Goal: Transaction & Acquisition: Book appointment/travel/reservation

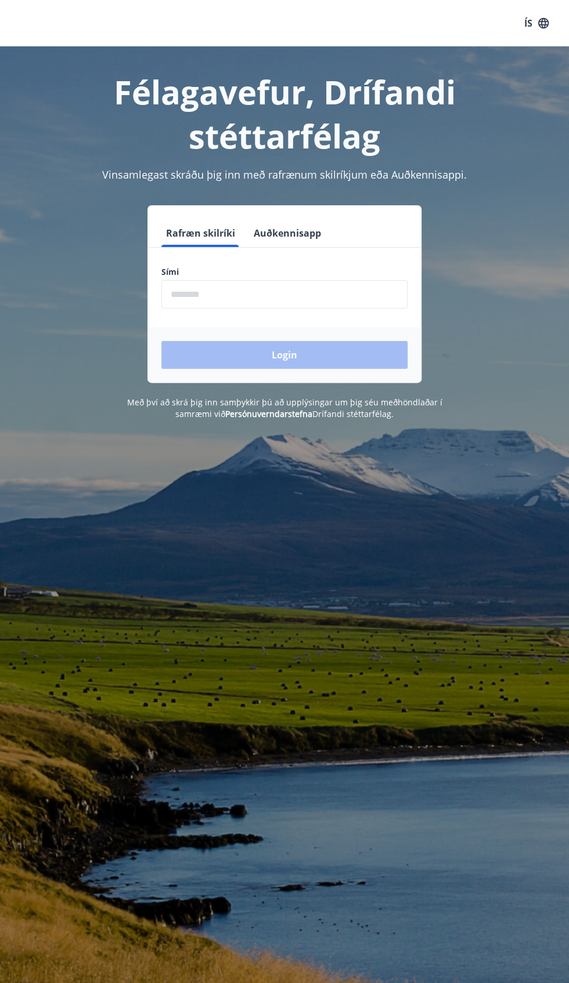
click at [336, 340] on div "Login" at bounding box center [284, 355] width 274 height 56
click at [296, 338] on div "Login" at bounding box center [284, 355] width 274 height 56
click at [280, 292] on input "phone" at bounding box center [284, 294] width 246 height 28
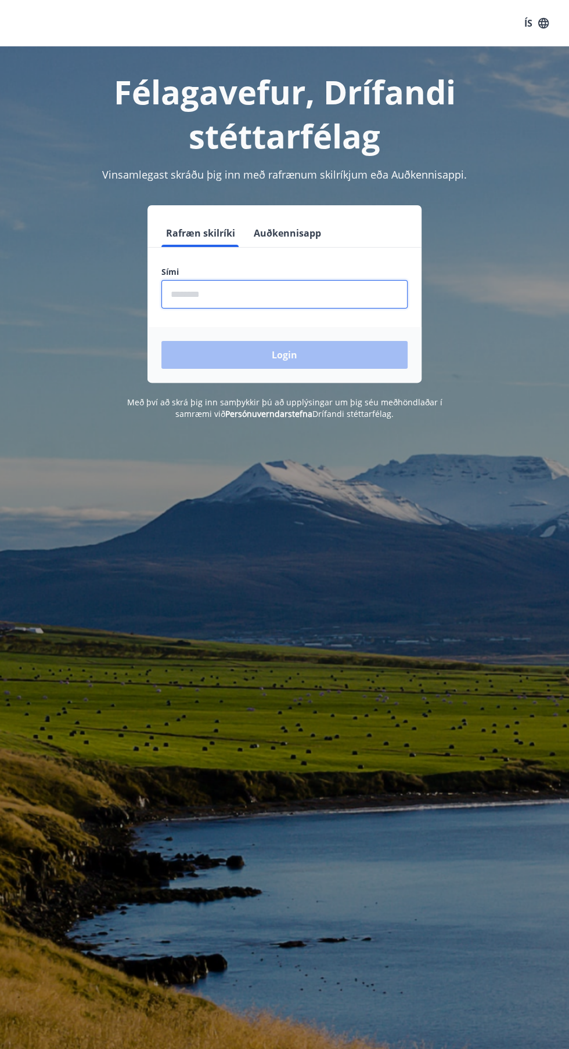
type input "********"
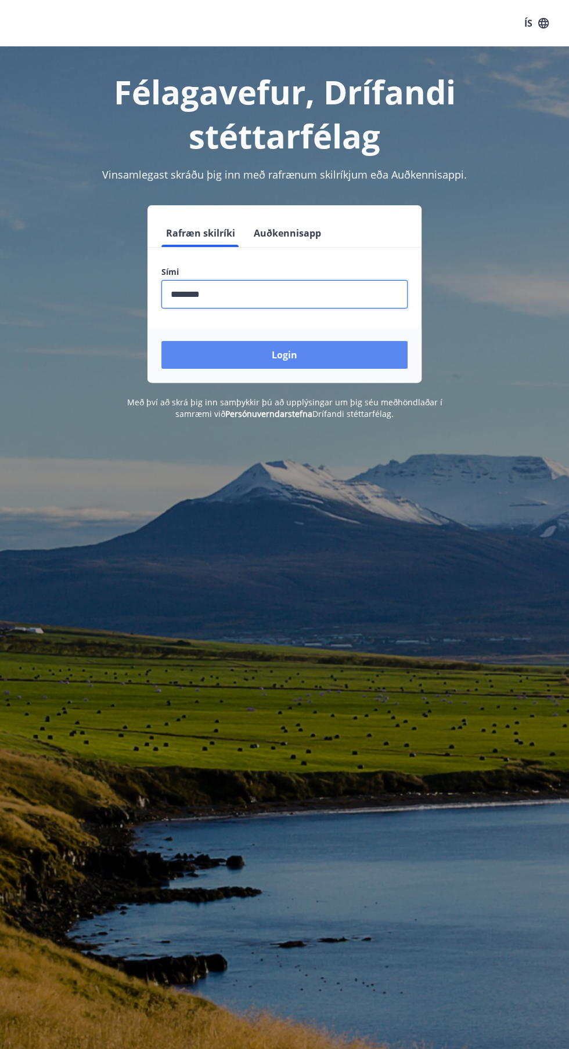
click at [332, 360] on button "Login" at bounding box center [284, 355] width 246 height 28
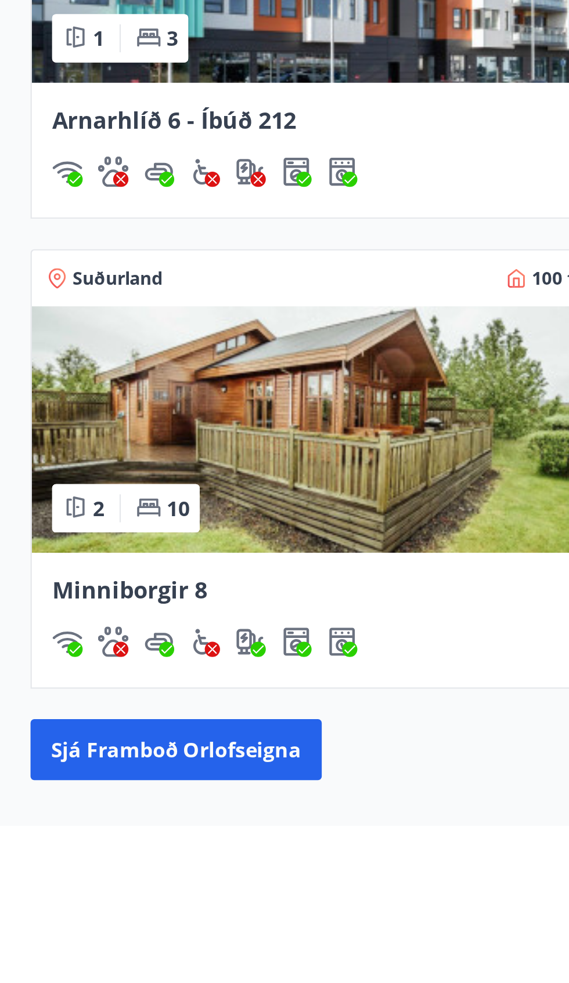
scroll to position [361, 0]
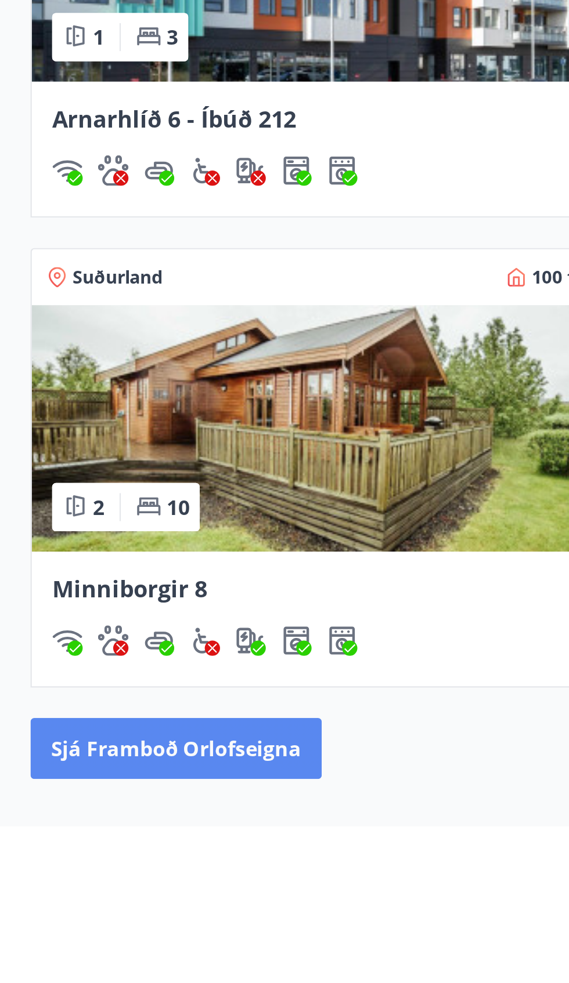
click at [117, 948] on button "Sjá framboð orlofseigna" at bounding box center [80, 948] width 133 height 28
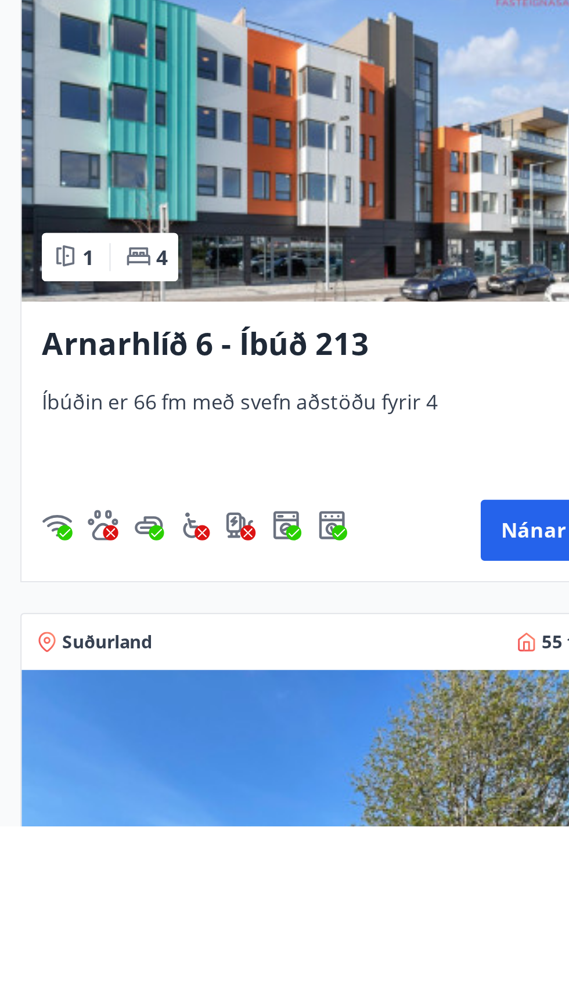
click at [175, 698] on img at bounding box center [143, 671] width 267 height 146
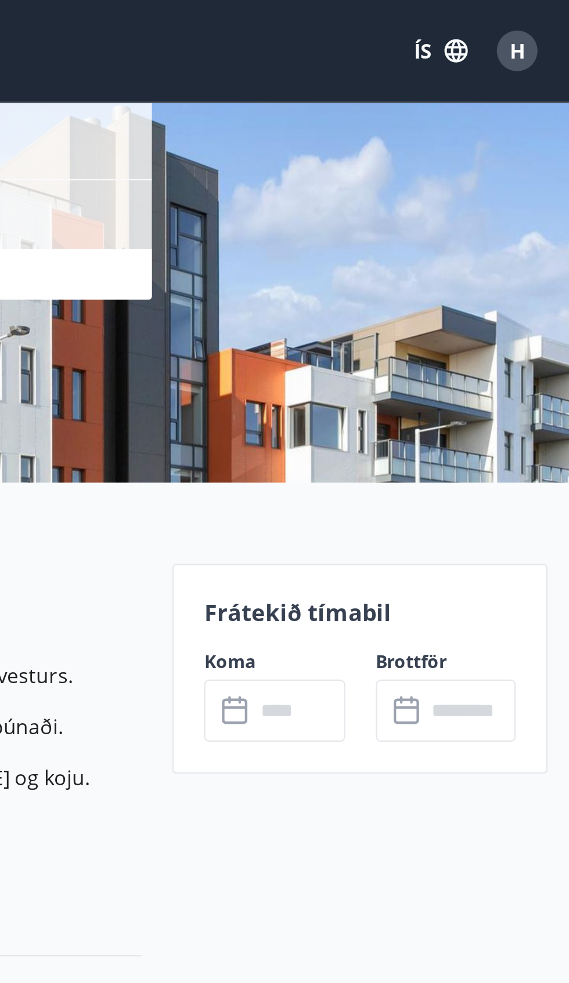
scroll to position [128, 0]
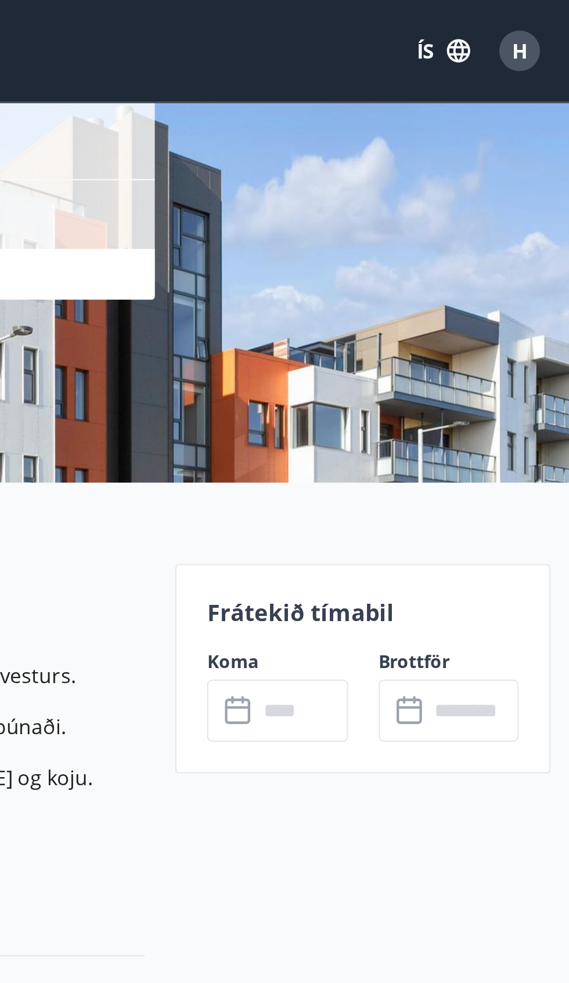
click at [482, 259] on div "Frátekið tímabil Koma ​ ​ Brottför ​ ​" at bounding box center [468, 306] width 171 height 96
click at [486, 266] on div "Frátekið tímabil Koma ​ ​ Brottför ​ ​" at bounding box center [468, 306] width 171 height 96
click at [505, 302] on label "Brottför" at bounding box center [508, 302] width 64 height 12
click at [458, 288] on div "Frátekið tímabil Koma ​ ​ Brottför ​ ​" at bounding box center [468, 306] width 171 height 96
click at [466, 290] on div "Frátekið tímabil Koma ​ ​ Brottför ​ ​" at bounding box center [468, 306] width 171 height 96
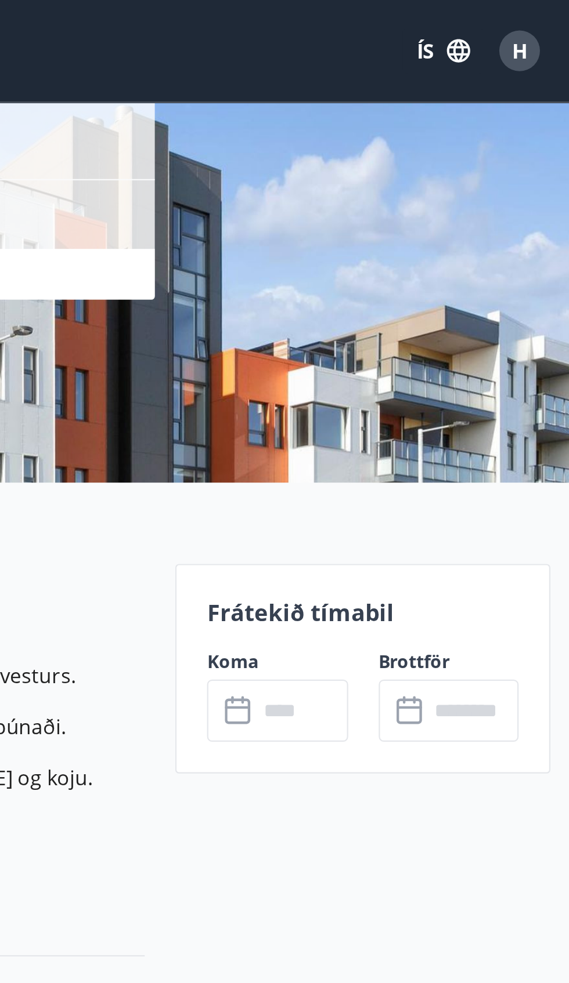
click at [426, 312] on input "text" at bounding box center [441, 324] width 42 height 28
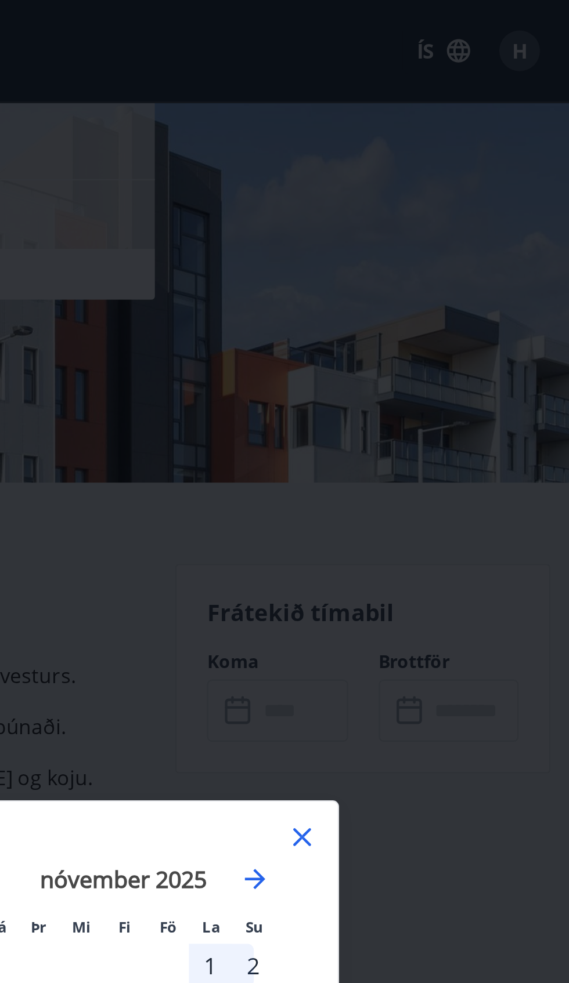
click at [410, 325] on div "Má Þr Mi Fi Fö La Su Má Þr Mi Fi Fö La Su september 2025 1 2 3 4 5 6 7 8 9 10 1…" at bounding box center [284, 491] width 569 height 983
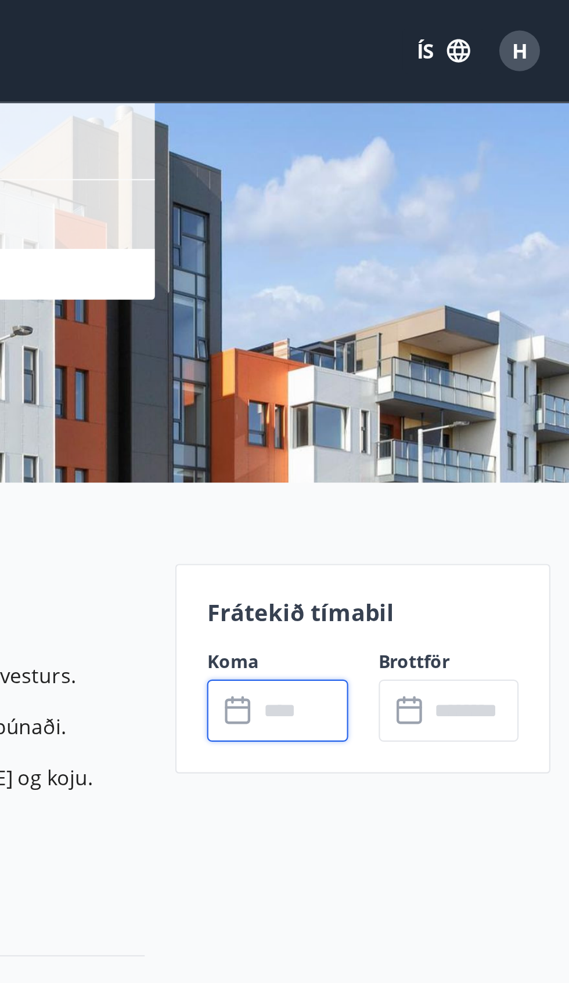
click at [472, 302] on div "Brottför ​ ​" at bounding box center [501, 317] width 78 height 42
click at [470, 276] on p "Frátekið tímabil" at bounding box center [469, 279] width 142 height 15
click at [435, 320] on input "text" at bounding box center [441, 324] width 42 height 28
